Goal: Information Seeking & Learning: Understand process/instructions

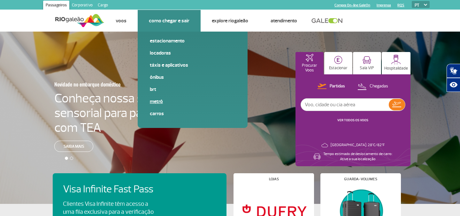
click at [159, 100] on link "Metrô" at bounding box center [193, 101] width 86 height 7
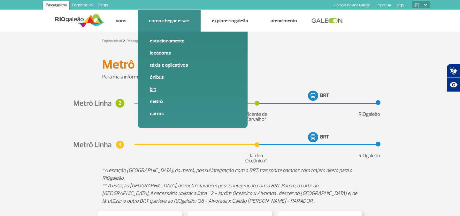
click at [154, 89] on link "BRT" at bounding box center [193, 89] width 86 height 7
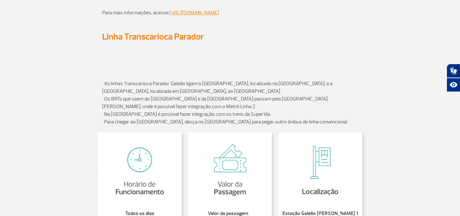
scroll to position [95, 0]
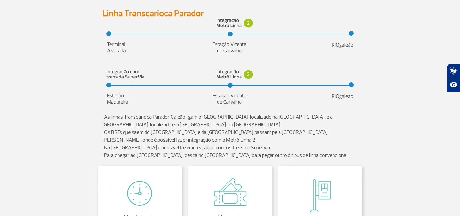
click at [227, 48] on img at bounding box center [229, 36] width 247 height 36
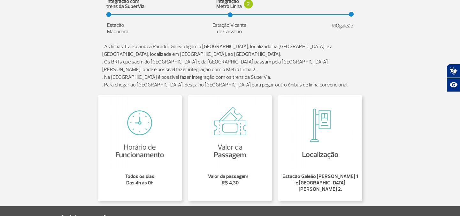
scroll to position [170, 0]
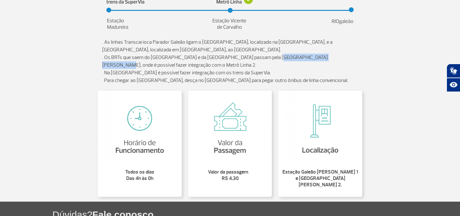
drag, startPoint x: 326, startPoint y: 58, endPoint x: 267, endPoint y: 58, distance: 59.1
click at [267, 58] on p ". As linhas Transcarioca Parador Galeão ligam o [GEOGRAPHIC_DATA], localizado n…" at bounding box center [230, 61] width 256 height 46
copy p "[GEOGRAPHIC_DATA][PERSON_NAME]"
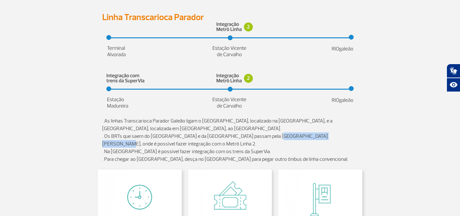
scroll to position [0, 0]
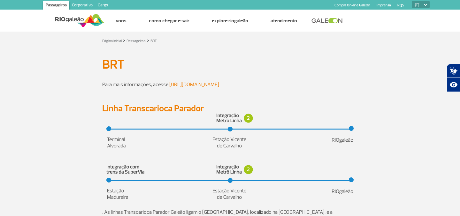
click at [193, 83] on link "[URL][DOMAIN_NAME]" at bounding box center [194, 85] width 50 height 6
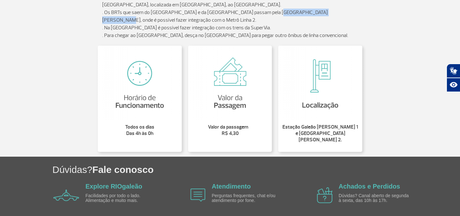
scroll to position [242, 0]
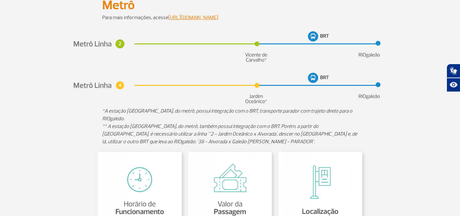
scroll to position [55, 0]
